Goal: Transaction & Acquisition: Download file/media

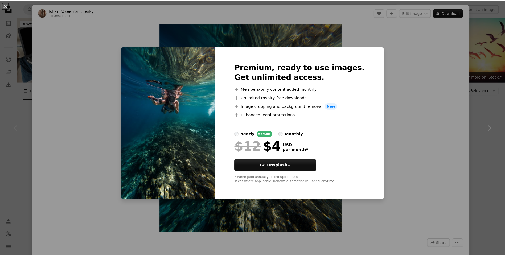
scroll to position [106, 0]
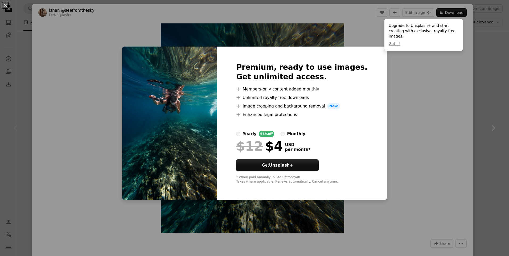
click at [478, 69] on div "An X shape Premium, ready to use images. Get unlimited access. A plus sign Memb…" at bounding box center [254, 128] width 509 height 256
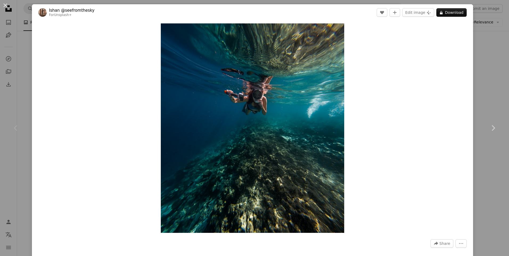
click at [480, 35] on div "An X shape Chevron left Chevron right [PERSON_NAME] @seefromthesky For Unsplash…" at bounding box center [254, 128] width 509 height 256
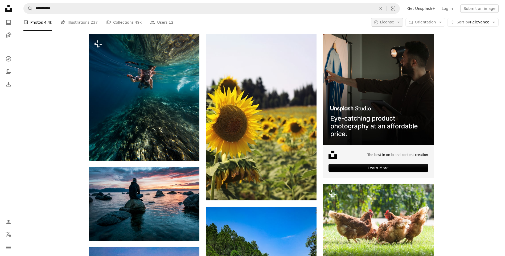
click at [394, 23] on span "License" at bounding box center [387, 22] width 14 height 4
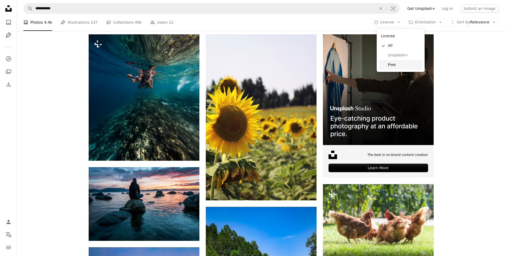
click at [402, 65] on span "Free" at bounding box center [404, 64] width 32 height 5
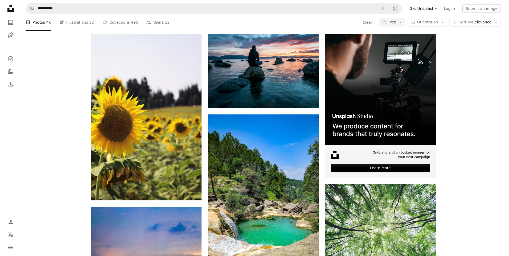
scroll to position [266, 0]
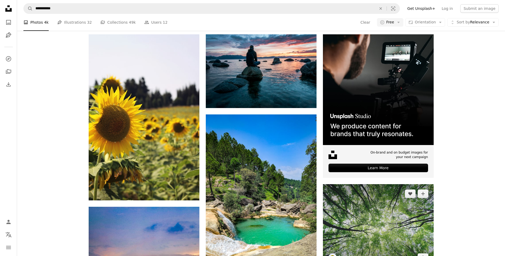
click at [390, 184] on img at bounding box center [378, 225] width 111 height 83
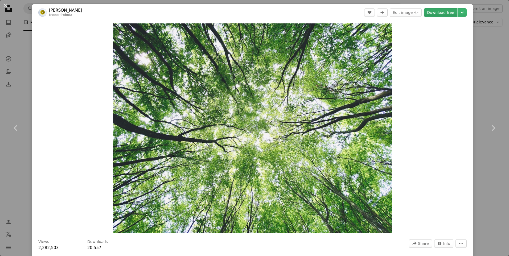
click at [437, 13] on link "Download free" at bounding box center [441, 12] width 34 height 9
